Goal: Ask a question

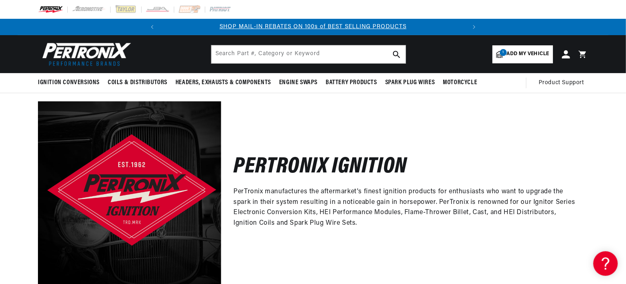
click at [275, 243] on div "Pertronix Ignition PerTronix manufactures the aftermarket's finest ignition pro…" at bounding box center [404, 192] width 367 height 183
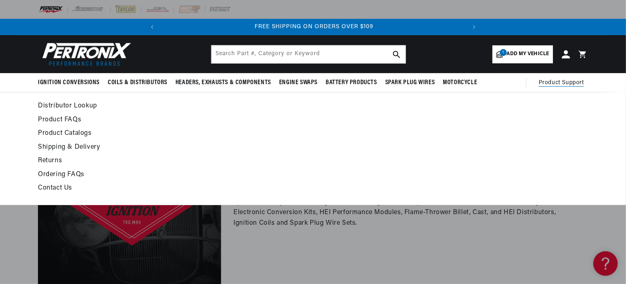
click at [560, 83] on span "Product Support" at bounding box center [561, 82] width 45 height 9
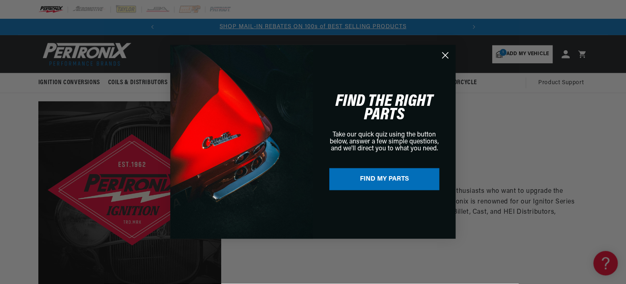
scroll to position [0, 0]
click at [445, 53] on circle "Close dialog" at bounding box center [445, 55] width 13 height 13
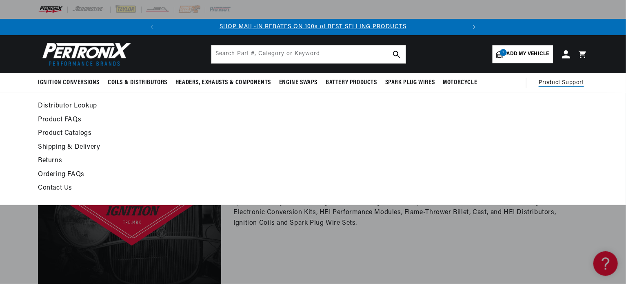
click at [562, 79] on span "Product Support" at bounding box center [561, 82] width 45 height 9
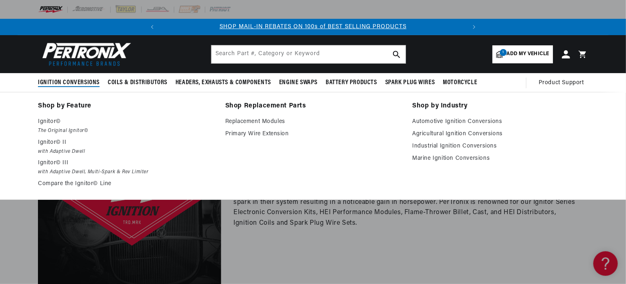
click at [71, 82] on span "Ignition Conversions" at bounding box center [69, 82] width 62 height 9
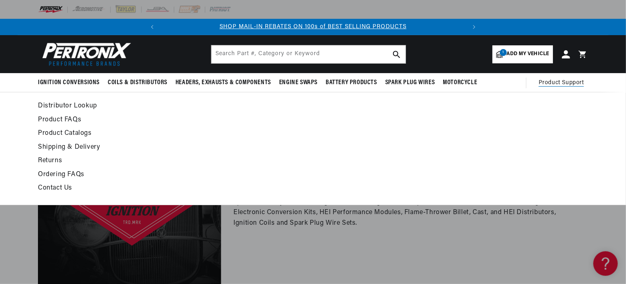
click at [548, 81] on span "Product Support" at bounding box center [561, 82] width 45 height 9
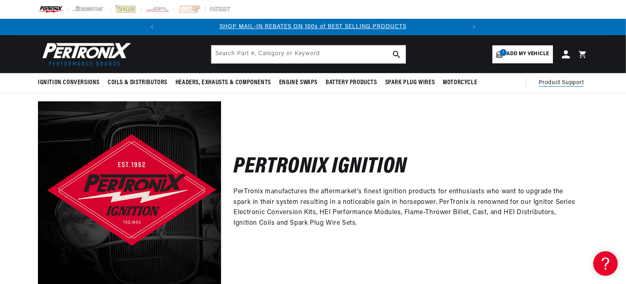
click at [548, 81] on span "Product Support" at bounding box center [561, 82] width 45 height 9
click at [63, 72] on header "Ignition Conversions Back Ignition Conversions Shop by Feature" at bounding box center [313, 54] width 591 height 38
click at [605, 269] on icon at bounding box center [604, 261] width 12 height 61
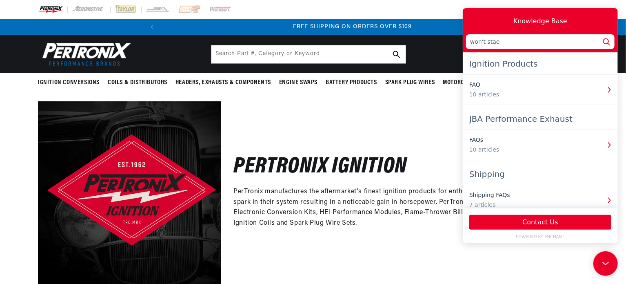
scroll to position [0, 304]
type input "won't start"
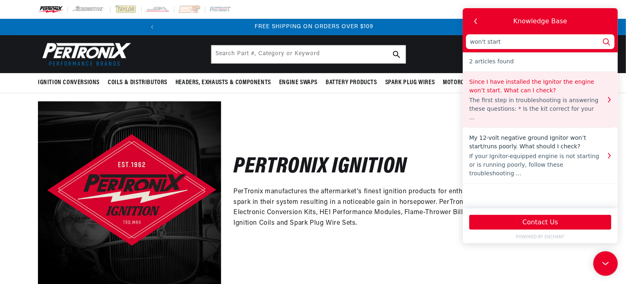
click at [533, 89] on div "Since I have installed the Ignitor the engine won’t start. What can I check?" at bounding box center [534, 86] width 131 height 17
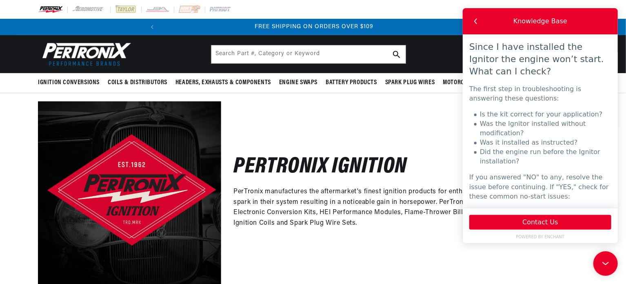
click at [533, 89] on p "The first step in troubleshooting is answering these questions:" at bounding box center [540, 93] width 142 height 19
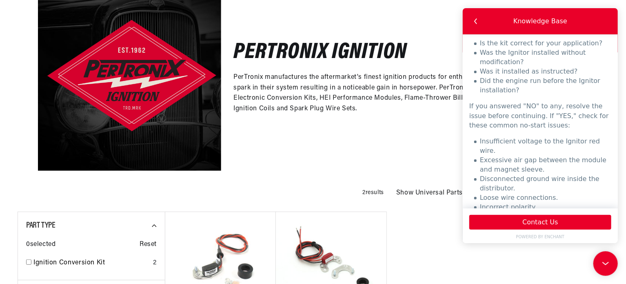
scroll to position [0, 0]
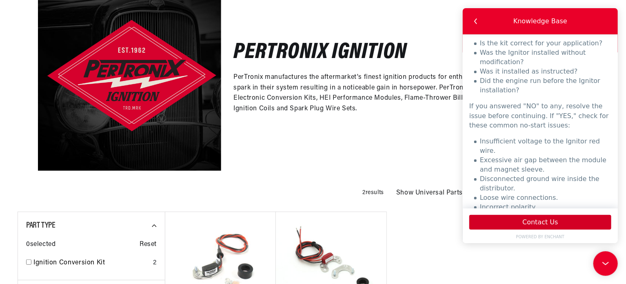
click at [572, 220] on button "Contact Us" at bounding box center [540, 222] width 142 height 15
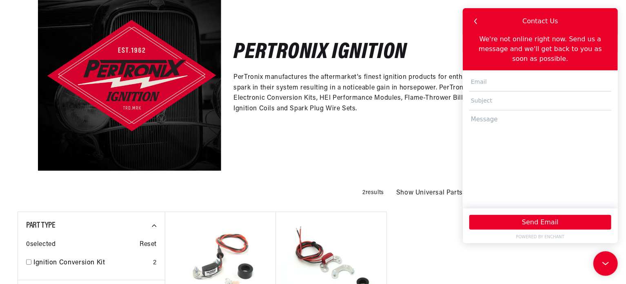
scroll to position [0, 304]
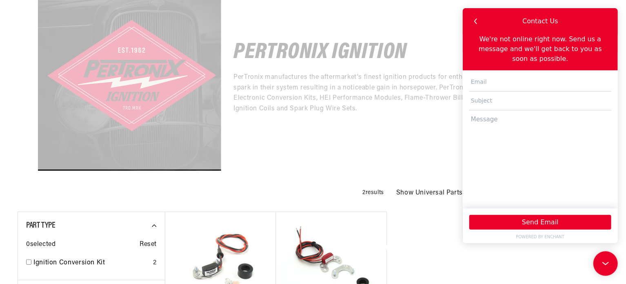
scroll to position [103, 0]
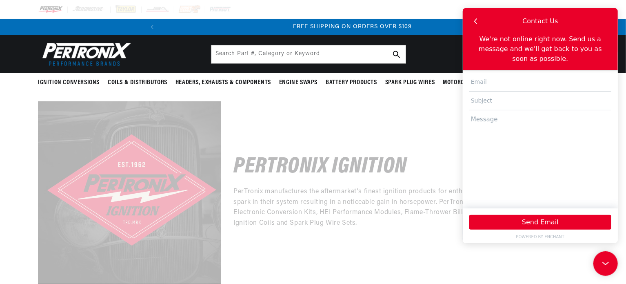
scroll to position [0, 304]
